Goal: Task Accomplishment & Management: Complete application form

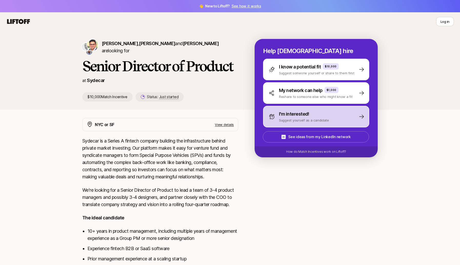
click at [312, 114] on div "I'm interested!" at bounding box center [304, 114] width 50 height 7
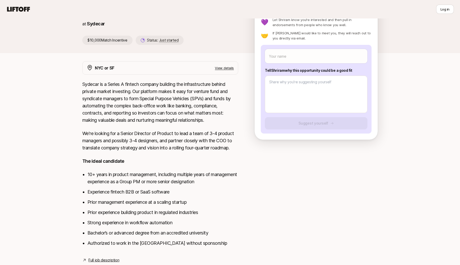
scroll to position [71, 0]
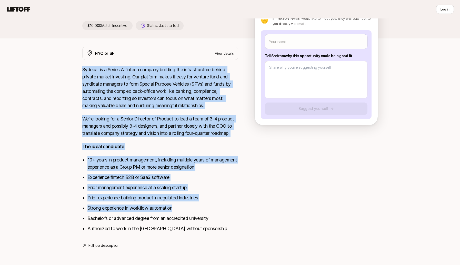
drag, startPoint x: 177, startPoint y: 210, endPoint x: 82, endPoint y: 72, distance: 167.0
click at [82, 72] on div "NYC or SF View details Sydecar is a Series A fintech company building the infra…" at bounding box center [230, 148] width 308 height 202
copy div "Sydecar is a Series A fintech company building the infrastructure behind privat…"
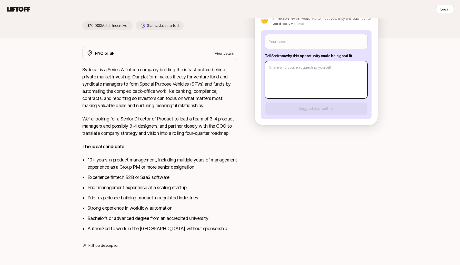
click at [277, 67] on textarea at bounding box center [316, 79] width 103 height 37
paste textarea "L ipsum dolo s ametco ad elitsed doeiusmodt incididunt utlabo etdolor, MagN, al…"
type textarea "x"
type textarea "L ipsum dolo s ametco ad elitsed doeiusmodt incididunt utlabo etdolor, MagN, al…"
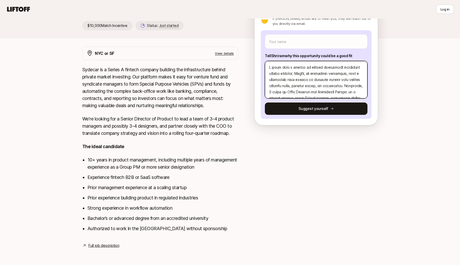
scroll to position [11, 0]
drag, startPoint x: 311, startPoint y: 82, endPoint x: 303, endPoint y: 82, distance: 8.0
click at [303, 82] on textarea at bounding box center [316, 79] width 103 height 37
type textarea "x"
type textarea "L ipsum dolo s ametco ad elitsed doeiusmodt incididunt utlabo etdolor, MagN, al…"
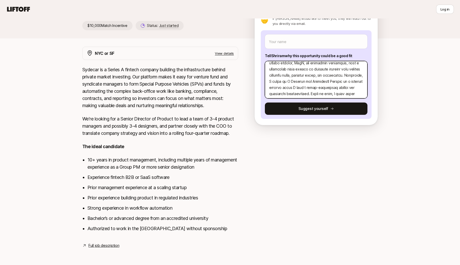
type textarea "x"
type textarea "L ipsum dolo s ametco ad elitsed doeiusmodt incididunt utlabo etdolor, MagN, al…"
type textarea "x"
type textarea "L ipsum dolo s ametco ad elitsed doeiusmodt incididunt utlabo etdolor, MagN, al…"
type textarea "x"
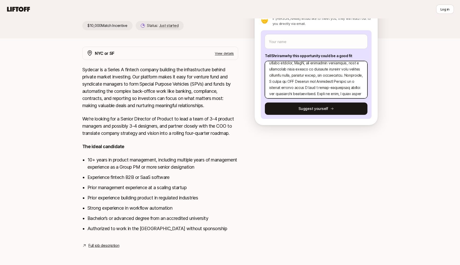
type textarea "L ipsum dolo s ametco ad elitsed doeiusmodt incididunt utlabo etdolor, MagN, al…"
type textarea "x"
type textarea "L ipsum dolo s ametco ad elitsed doeiusmodt incididunt utlabo etdolor, MagN, al…"
type textarea "x"
type textarea "L ipsum dolo s ametco ad elitsed doeiusmodt incididunt utlabo etdolor, MagN, al…"
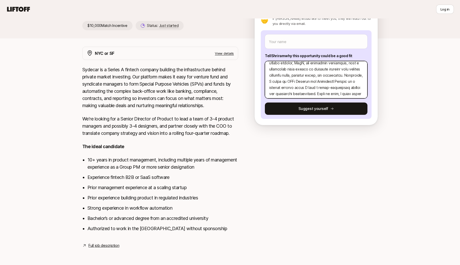
type textarea "x"
type textarea "L ipsum dolo s ametco ad elitsed doeiusmodt incididunt utlabo etdolor, MagN, al…"
type textarea "x"
type textarea "L ipsum dolo s ametco ad elitsed doeiusmodt incididunt utlabo etdolor, MagN, al…"
type textarea "x"
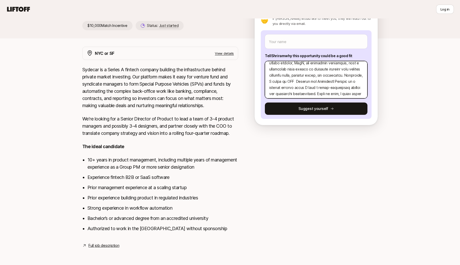
type textarea "L ipsum dolo s ametco ad elitsed doeiusmodt incididunt utlabo etdolor, MagN, al…"
type textarea "x"
type textarea "L ipsum dolo s ametco ad elitsed doeiusmodt incididunt utlabo etdolor, MagN, al…"
drag, startPoint x: 281, startPoint y: 88, endPoint x: 268, endPoint y: 88, distance: 12.3
click at [268, 88] on textarea at bounding box center [316, 79] width 103 height 37
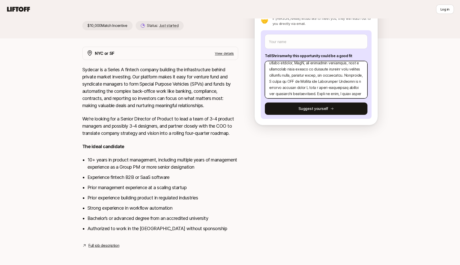
type textarea "x"
type textarea "L ipsum dolo s ametco ad elitsed doeiusmodt incididunt utlabo etdolor, MagN, al…"
type textarea "x"
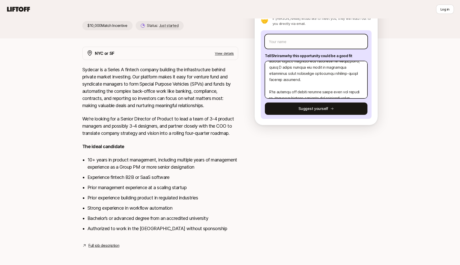
type textarea "L ipsum dolo s ametco ad elitsed doeiusmodt incididunt utlabo etdolor, MagN, al…"
click at [281, 41] on input "text" at bounding box center [316, 41] width 103 height 14
type textarea "x"
type input "R"
type textarea "x"
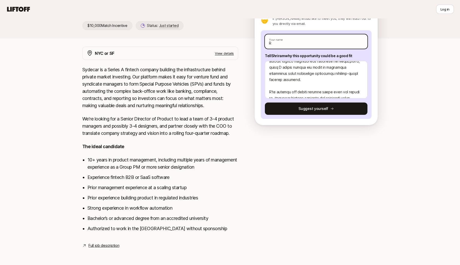
type input "RJ"
type textarea "x"
type input "RJ"
type textarea "x"
type input "RJ IR"
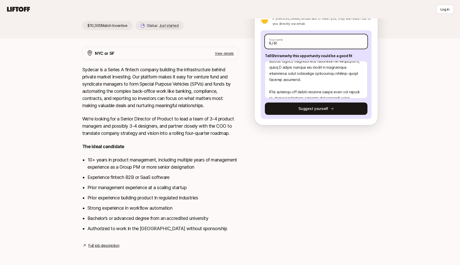
type textarea "x"
type input "RJ I"
type textarea "x"
type input "[PERSON_NAME]"
type textarea "x"
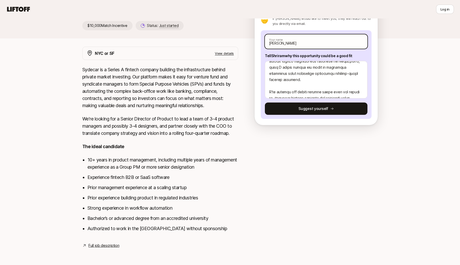
type input "RJ I"
type textarea "x"
type input "RJ Ir"
type textarea "x"
type input "RJ [PERSON_NAME]"
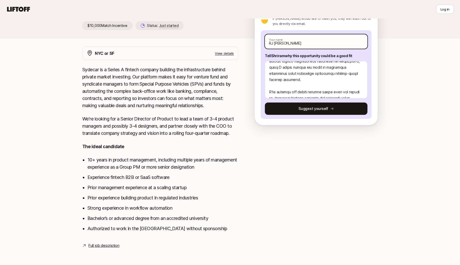
type textarea "x"
type input "[PERSON_NAME]"
type textarea "x"
type input "[PERSON_NAME]"
type textarea "x"
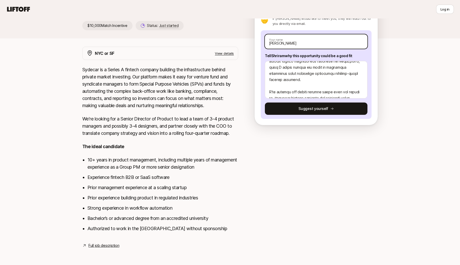
type input "[PERSON_NAME]"
click at [396, 54] on div "[PERSON_NAME] , [PERSON_NAME] and [PERSON_NAME] are looking for Senior Director…" at bounding box center [230, 110] width 460 height 302
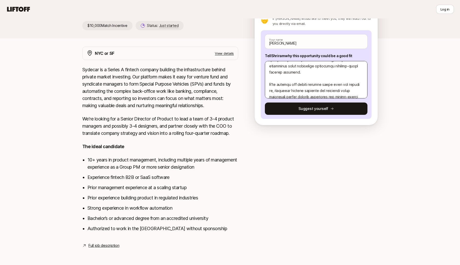
scroll to position [57, 0]
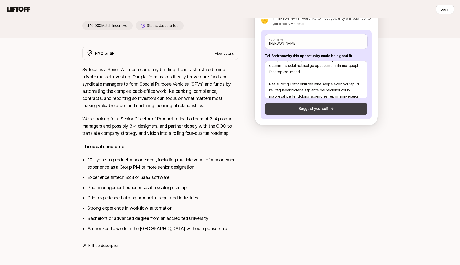
click at [314, 111] on button "Suggest yourself" at bounding box center [316, 109] width 103 height 12
type textarea "x"
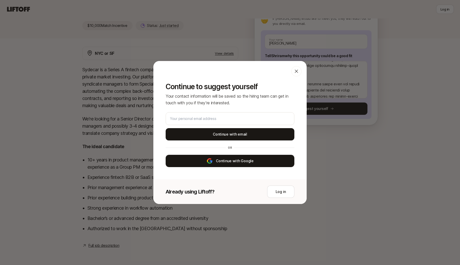
click at [227, 161] on button "Continue with Google" at bounding box center [230, 161] width 129 height 12
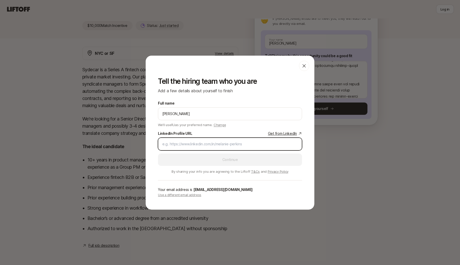
click at [196, 146] on input "LinkedIn Profile URL Get from LinkedIn" at bounding box center [229, 144] width 135 height 6
paste input "[URL][DOMAIN_NAME]"
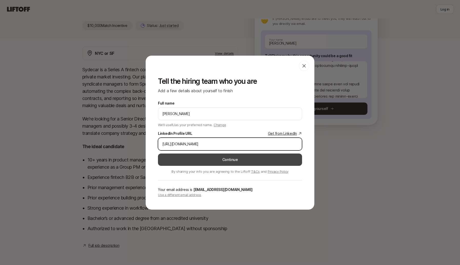
type input "[URL][DOMAIN_NAME]"
click at [214, 159] on button "Continue" at bounding box center [230, 160] width 144 height 12
type textarea "x"
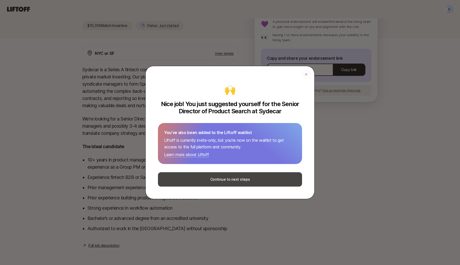
click at [227, 182] on button "Continue to next steps" at bounding box center [230, 179] width 144 height 14
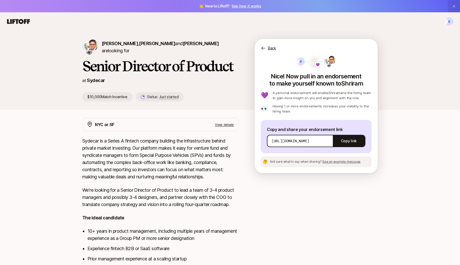
click at [455, 5] on icon at bounding box center [454, 6] width 3 height 3
